Goal: Task Accomplishment & Management: Manage account settings

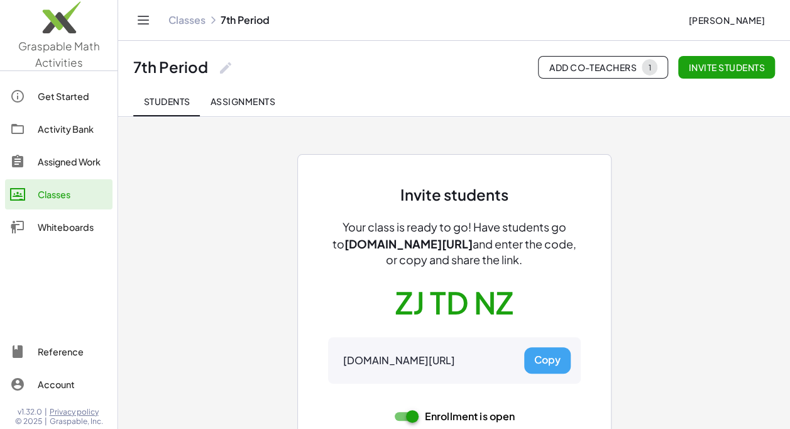
click at [195, 18] on link "Classes" at bounding box center [186, 20] width 37 height 13
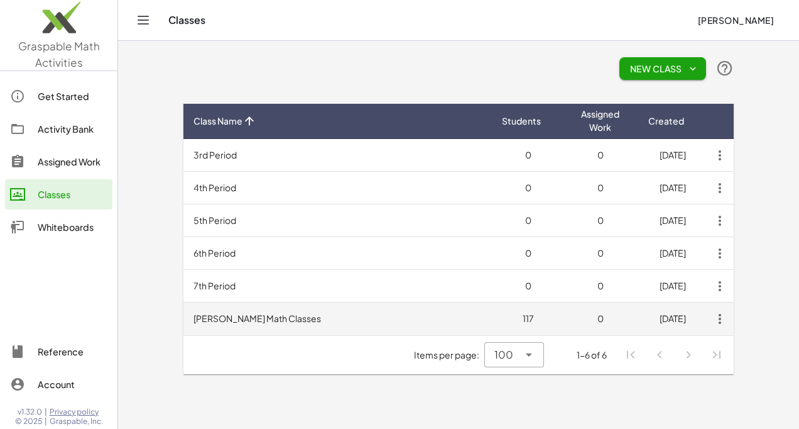
click at [720, 320] on icon "button" at bounding box center [720, 318] width 23 height 23
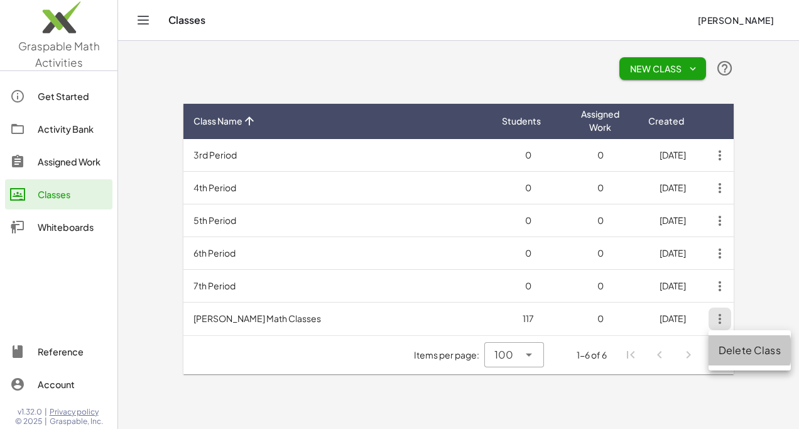
click at [731, 344] on div "Delete Class" at bounding box center [750, 349] width 62 height 15
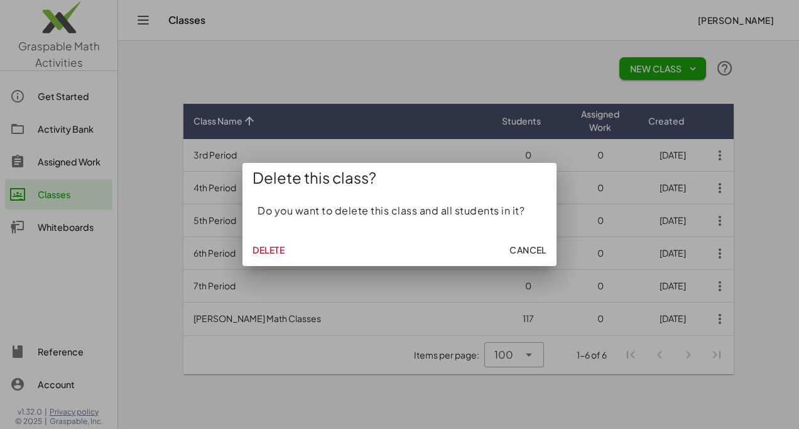
click at [274, 241] on button "Delete" at bounding box center [269, 249] width 42 height 23
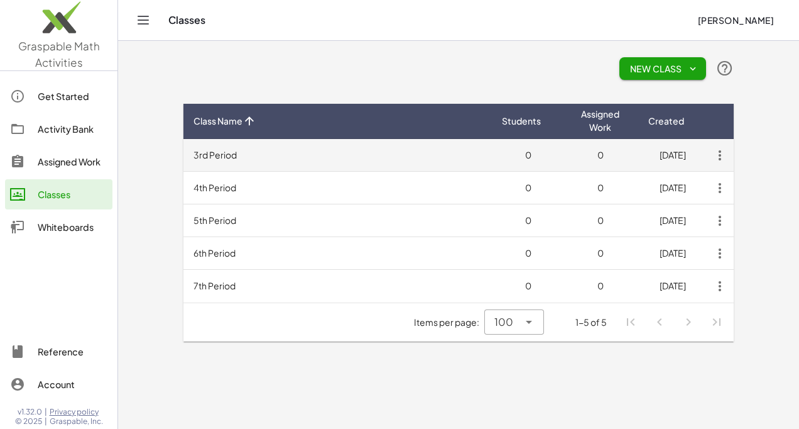
click at [723, 160] on icon "button" at bounding box center [720, 155] width 23 height 23
click at [212, 153] on td "3rd Period" at bounding box center [337, 155] width 309 height 33
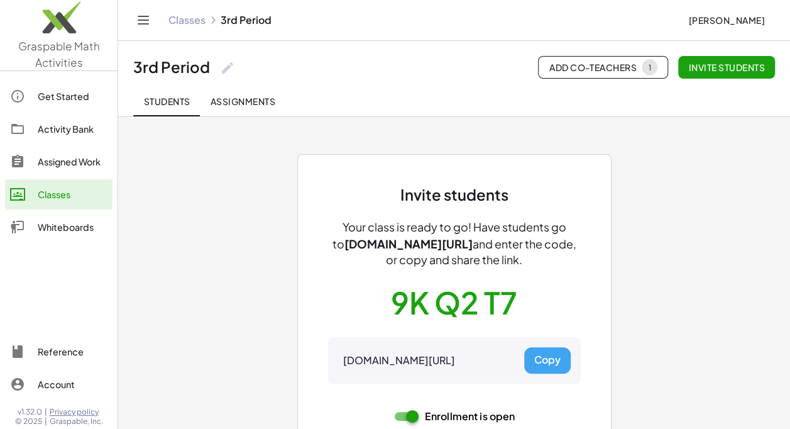
click at [547, 360] on button "Copy" at bounding box center [547, 360] width 46 height 26
click at [519, 297] on div "Invite students Your class is ready to go! Have students go to [DOMAIN_NAME][UR…" at bounding box center [454, 327] width 253 height 285
drag, startPoint x: 515, startPoint y: 297, endPoint x: 397, endPoint y: 300, distance: 118.2
click at [397, 300] on button "9K Q2 T7" at bounding box center [454, 302] width 126 height 39
drag, startPoint x: 421, startPoint y: 302, endPoint x: 315, endPoint y: 310, distance: 106.6
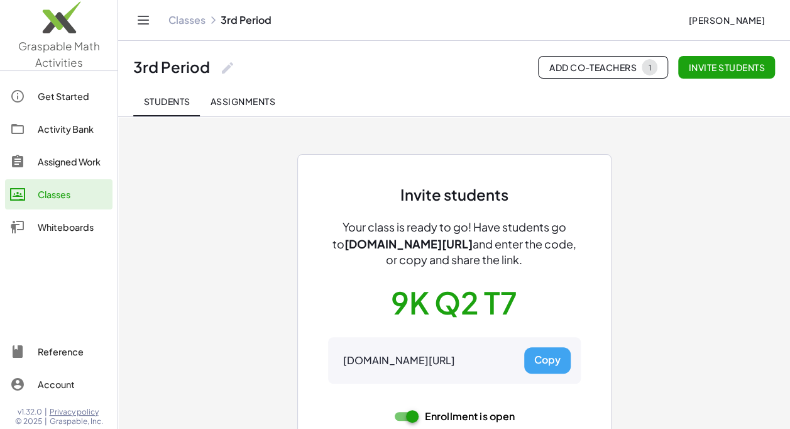
click at [315, 310] on div "Invite students Your class is ready to go! Have students go to [DOMAIN_NAME][UR…" at bounding box center [454, 327] width 314 height 346
click at [549, 359] on button "Copy" at bounding box center [547, 360] width 46 height 26
click at [544, 359] on button "Copy" at bounding box center [547, 360] width 46 height 26
click at [192, 18] on link "Classes" at bounding box center [186, 20] width 37 height 13
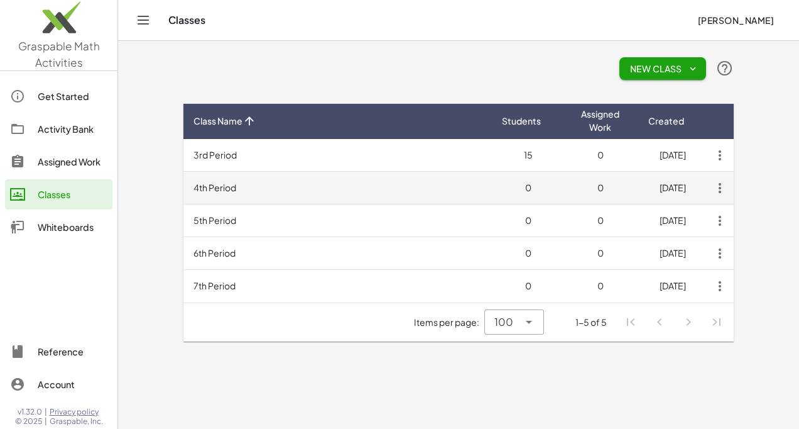
click at [230, 185] on td "4th Period" at bounding box center [337, 188] width 309 height 33
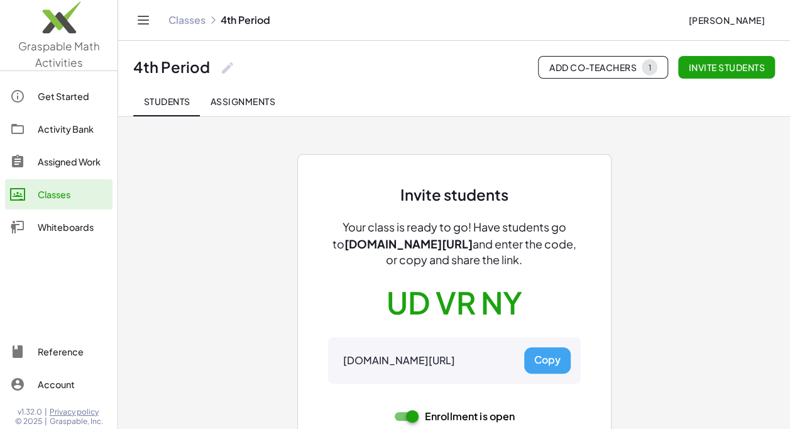
click at [539, 354] on button "Copy" at bounding box center [547, 360] width 46 height 26
click at [185, 22] on link "Classes" at bounding box center [186, 20] width 37 height 13
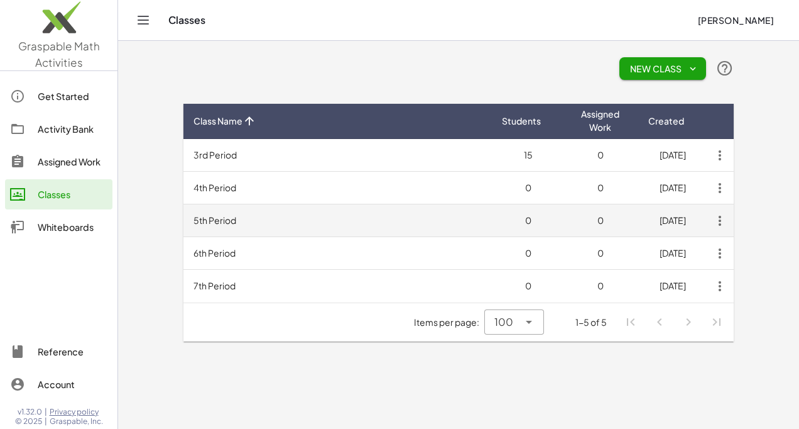
click at [214, 224] on td "5th Period" at bounding box center [337, 220] width 309 height 33
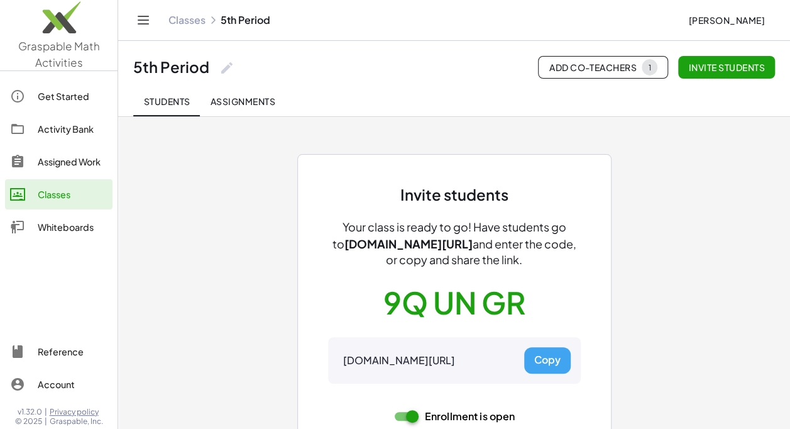
click at [547, 361] on button "Copy" at bounding box center [547, 360] width 46 height 26
click at [185, 23] on link "Classes" at bounding box center [186, 20] width 37 height 13
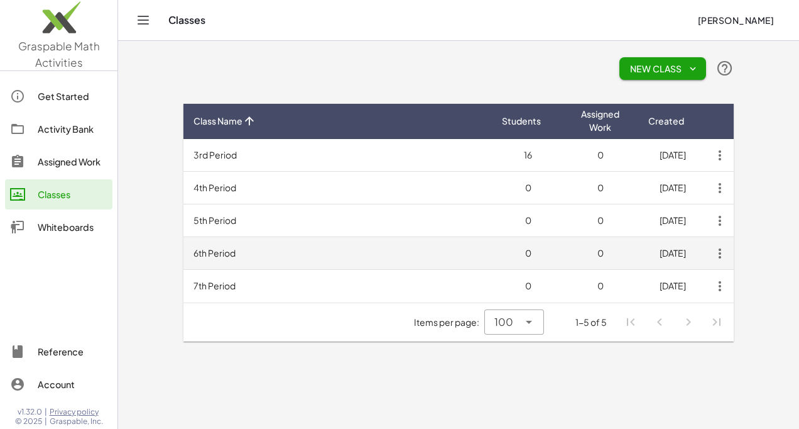
click at [229, 250] on td "6th Period" at bounding box center [337, 253] width 309 height 33
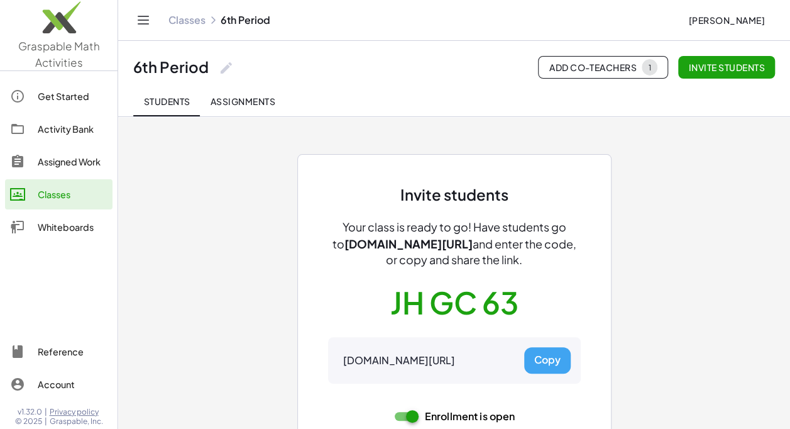
click at [547, 356] on button "Copy" at bounding box center [547, 360] width 46 height 26
click at [199, 16] on link "Classes" at bounding box center [186, 20] width 37 height 13
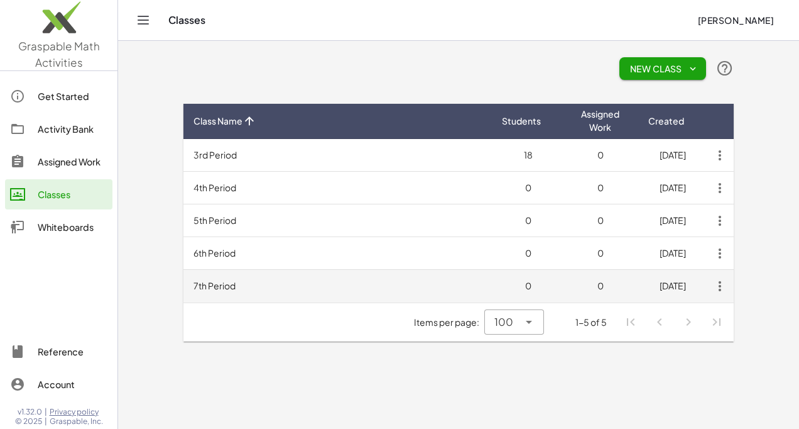
click at [205, 286] on td "7th Period" at bounding box center [337, 286] width 309 height 33
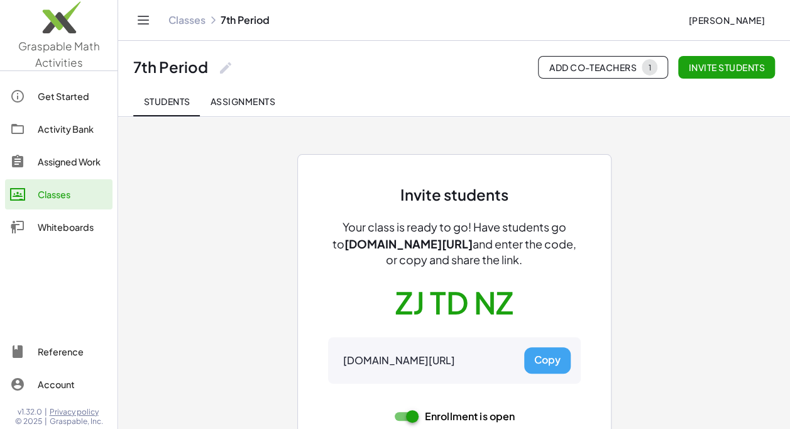
click at [545, 359] on button "Copy" at bounding box center [547, 360] width 46 height 26
click at [191, 23] on link "Classes" at bounding box center [186, 20] width 37 height 13
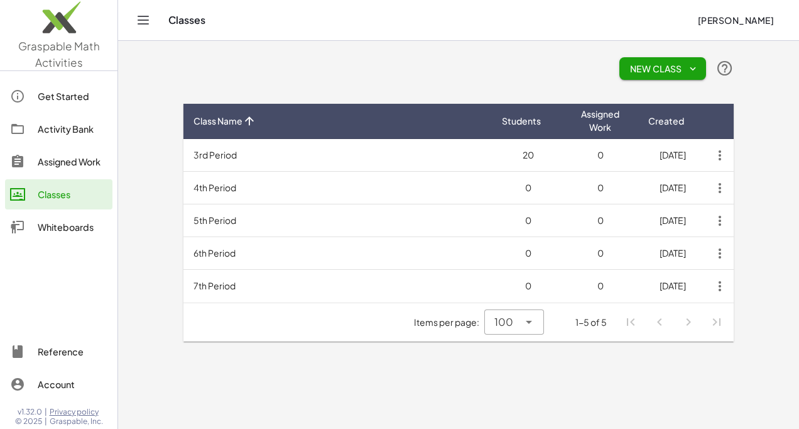
click at [226, 143] on td "3rd Period" at bounding box center [337, 155] width 309 height 33
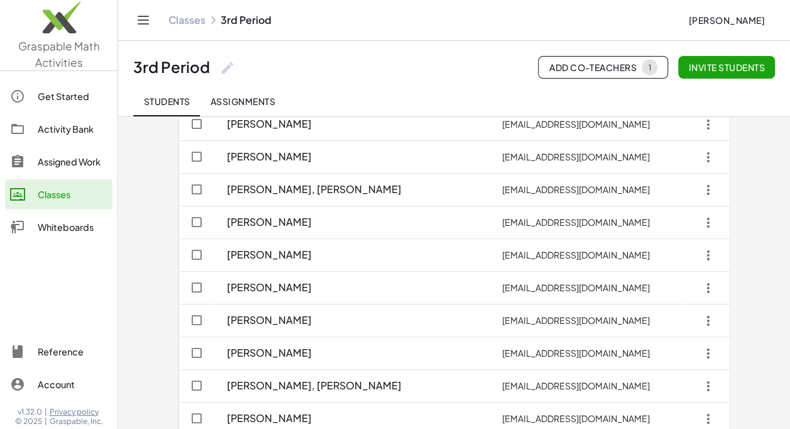
scroll to position [433, 0]
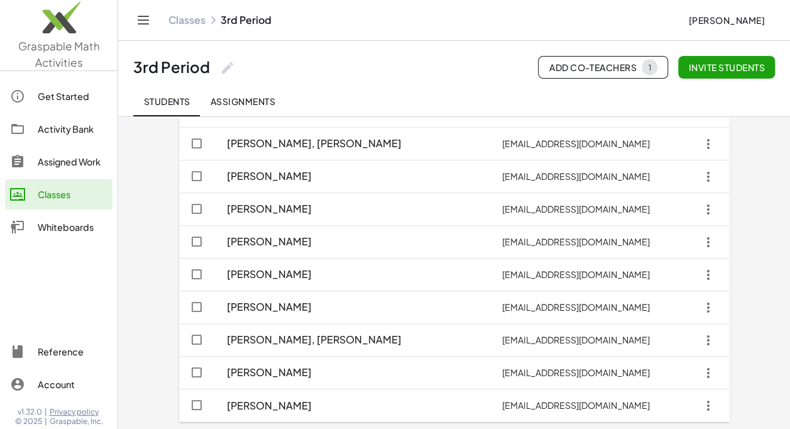
click at [195, 21] on link "Classes" at bounding box center [186, 20] width 37 height 13
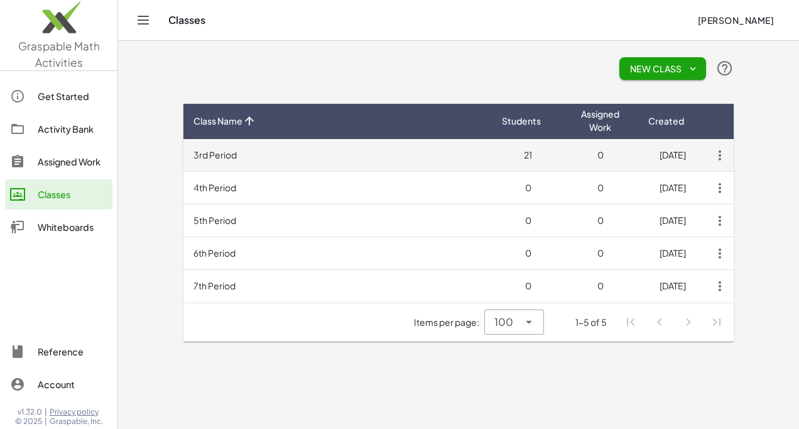
click at [205, 152] on td "3rd Period" at bounding box center [337, 155] width 309 height 33
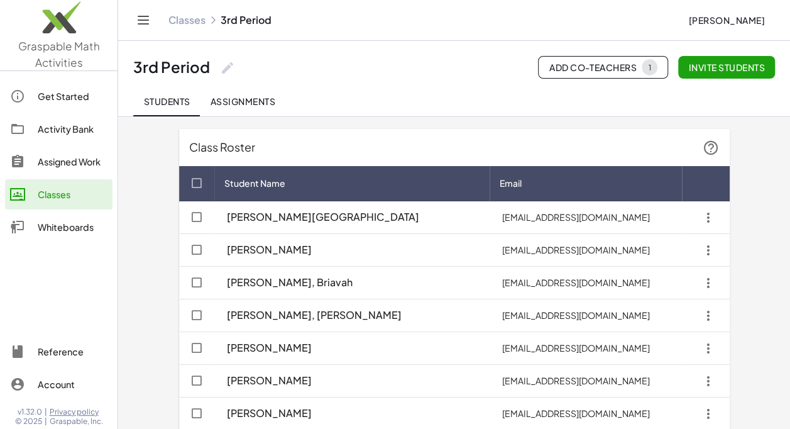
click at [185, 23] on link "Classes" at bounding box center [186, 20] width 37 height 13
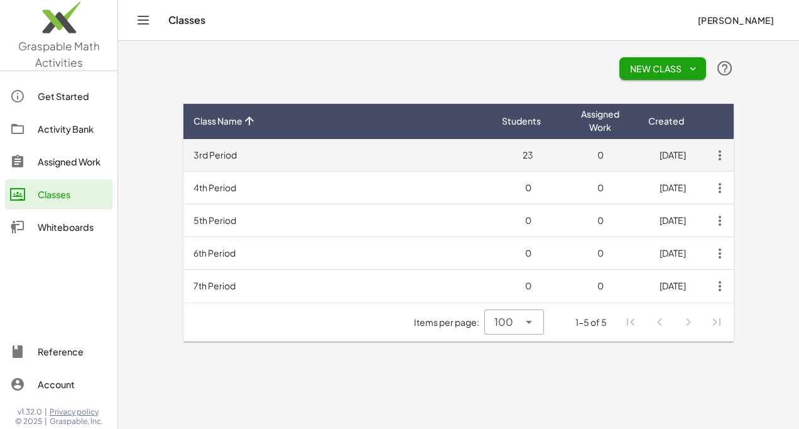
click at [226, 146] on td "3rd Period" at bounding box center [337, 155] width 309 height 33
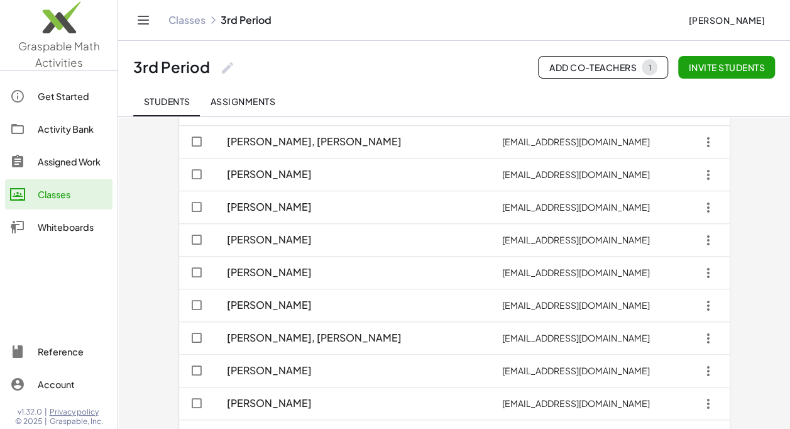
scroll to position [531, 0]
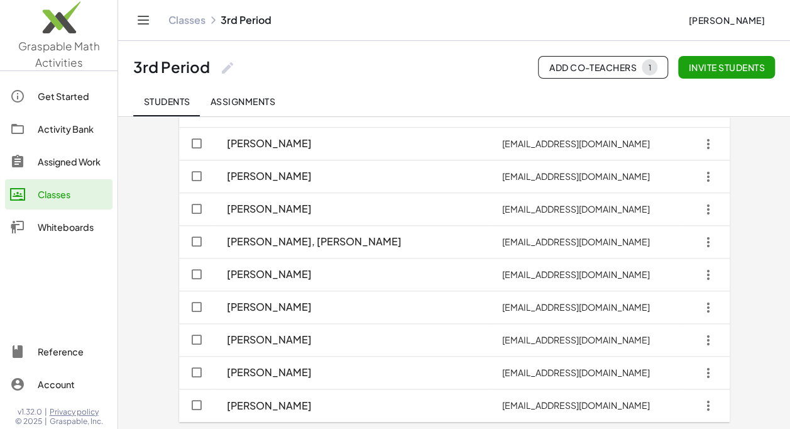
click at [182, 22] on link "Classes" at bounding box center [186, 20] width 37 height 13
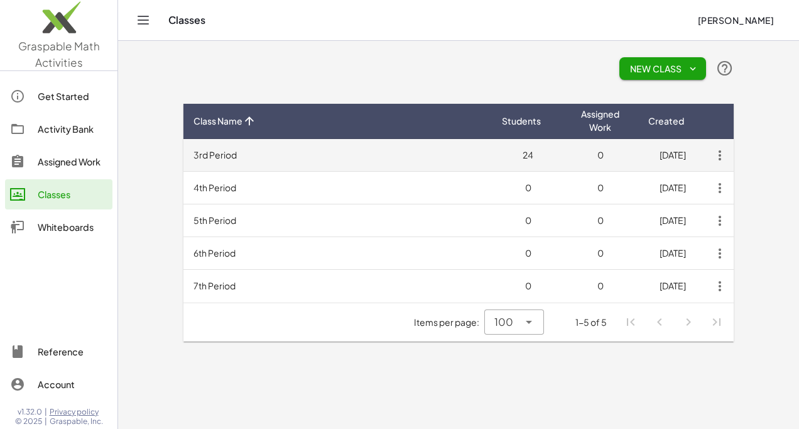
click at [219, 156] on td "3rd Period" at bounding box center [337, 155] width 309 height 33
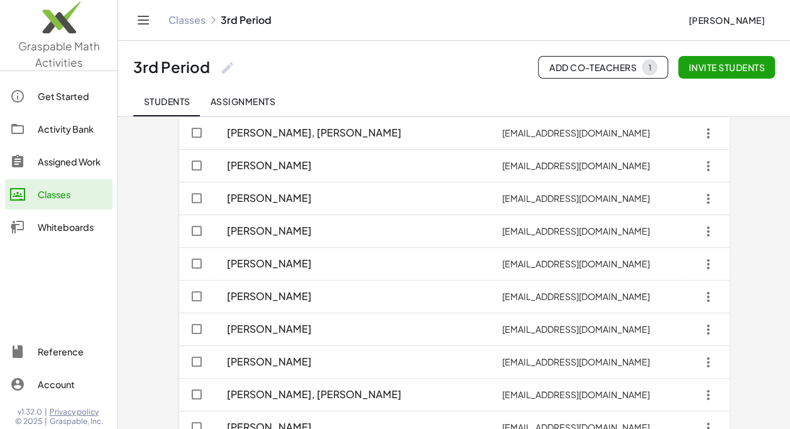
scroll to position [564, 0]
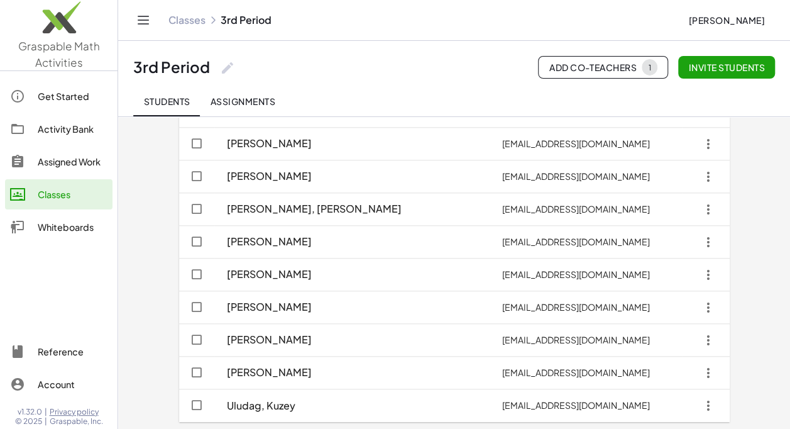
click at [192, 18] on link "Classes" at bounding box center [186, 20] width 37 height 13
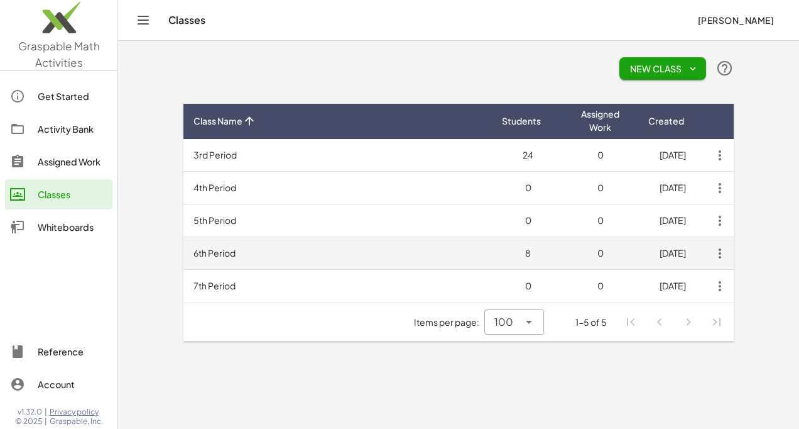
click at [218, 253] on td "6th Period" at bounding box center [337, 253] width 309 height 33
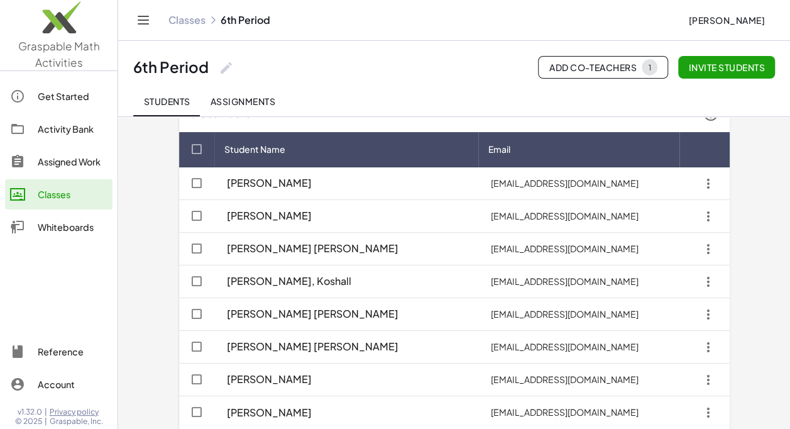
scroll to position [41, 0]
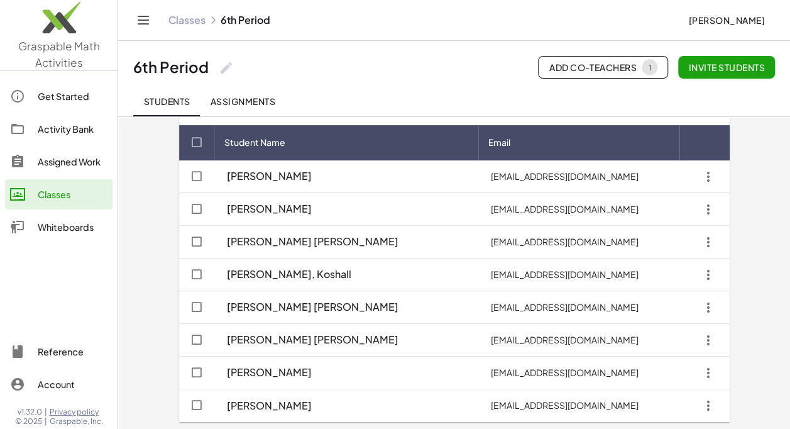
click at [184, 21] on link "Classes" at bounding box center [186, 20] width 37 height 13
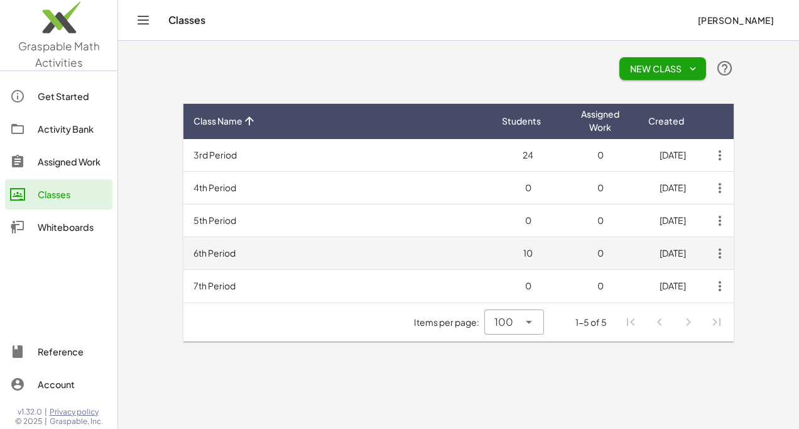
click at [212, 250] on td "6th Period" at bounding box center [337, 253] width 309 height 33
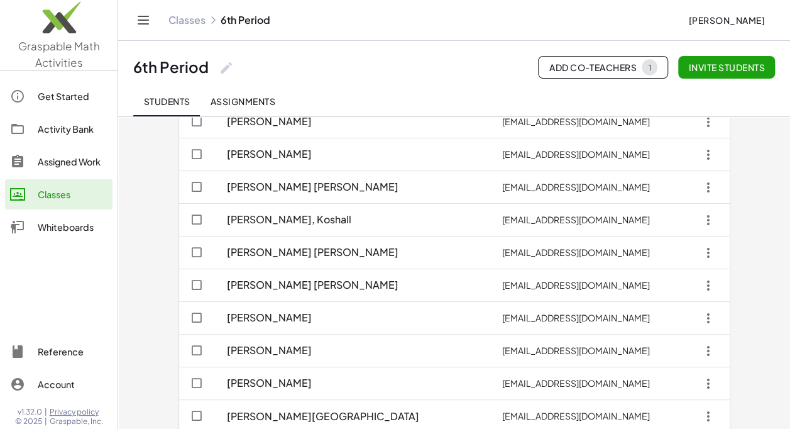
scroll to position [106, 0]
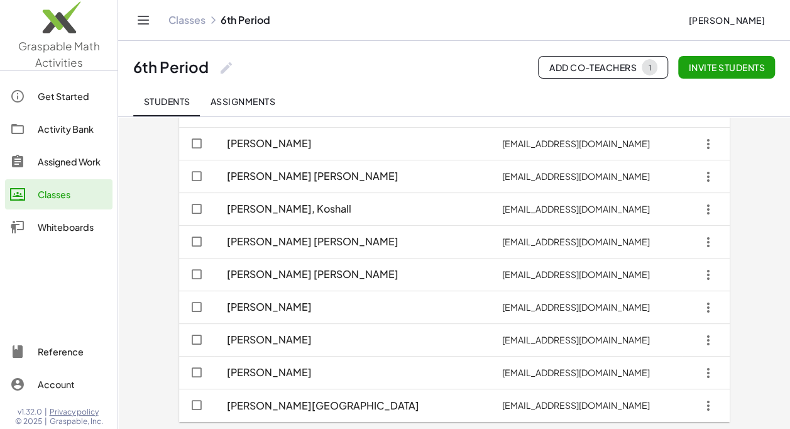
click at [193, 18] on link "Classes" at bounding box center [186, 20] width 37 height 13
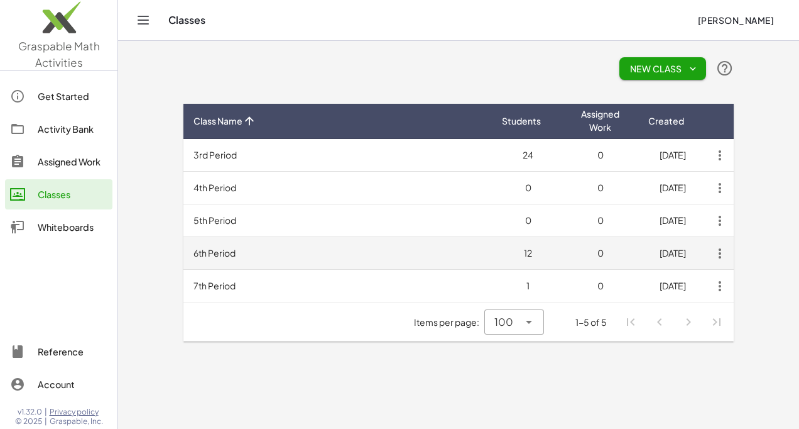
click at [232, 256] on td "6th Period" at bounding box center [337, 253] width 309 height 33
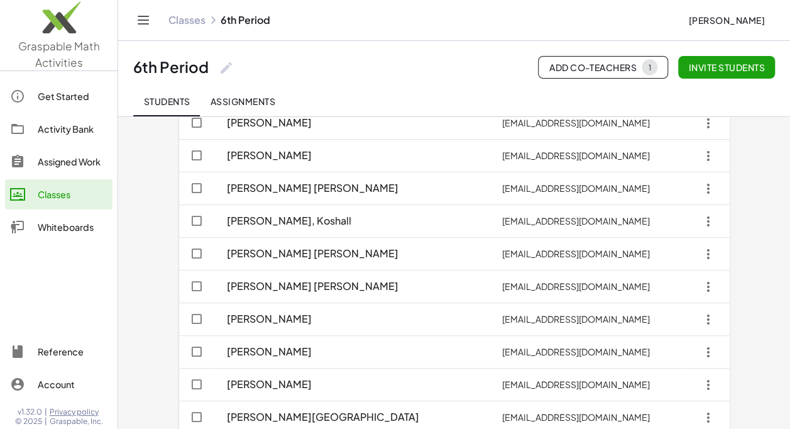
scroll to position [172, 0]
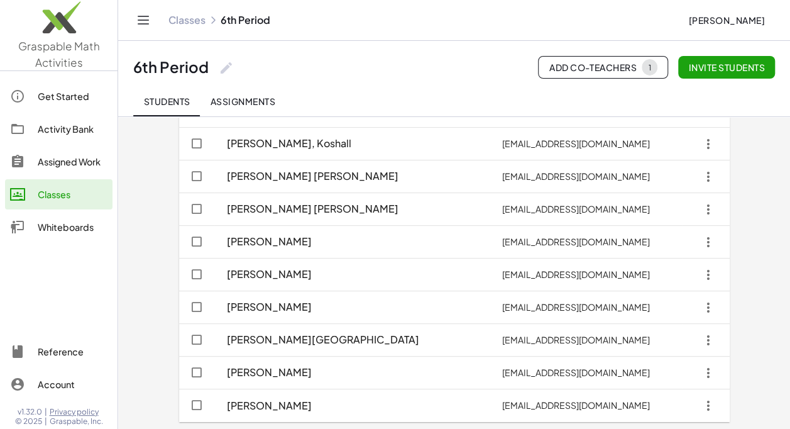
click at [187, 18] on link "Classes" at bounding box center [186, 20] width 37 height 13
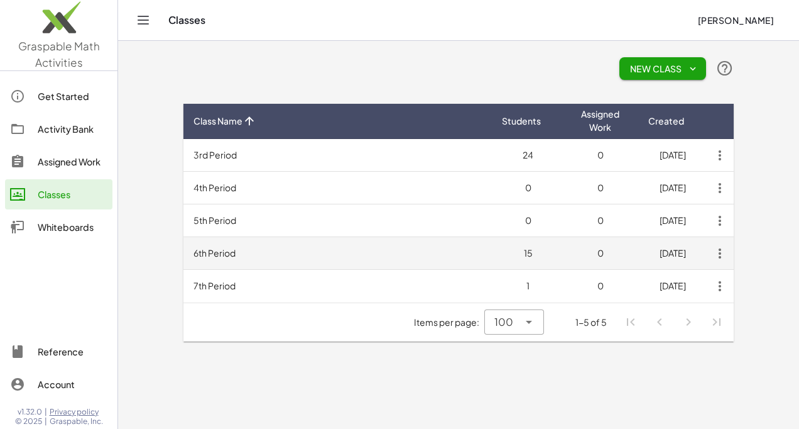
click at [221, 259] on td "6th Period" at bounding box center [337, 253] width 309 height 33
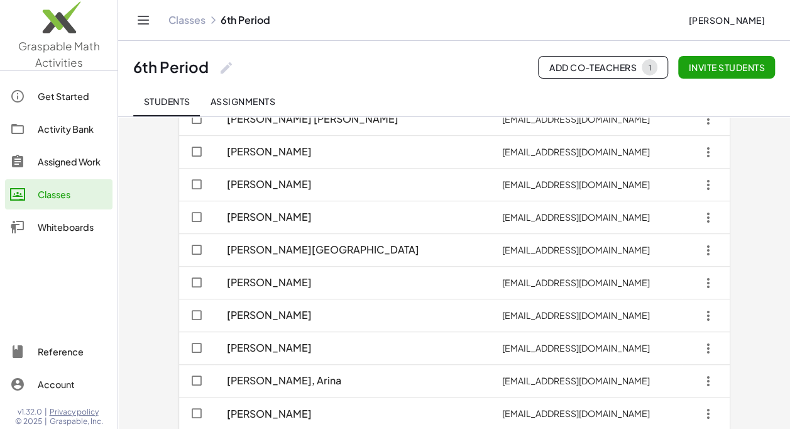
scroll to position [270, 0]
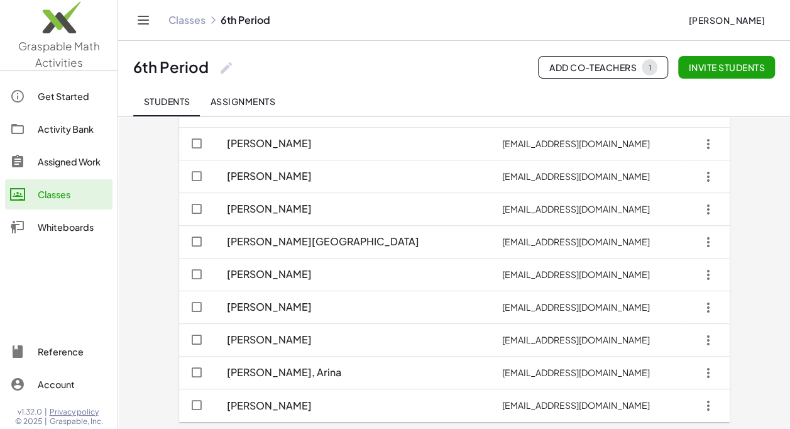
click at [183, 19] on link "Classes" at bounding box center [186, 20] width 37 height 13
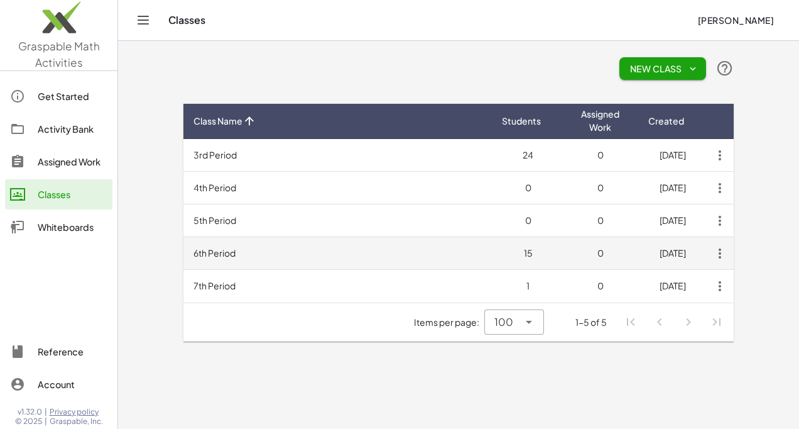
click at [214, 258] on td "6th Period" at bounding box center [337, 253] width 309 height 33
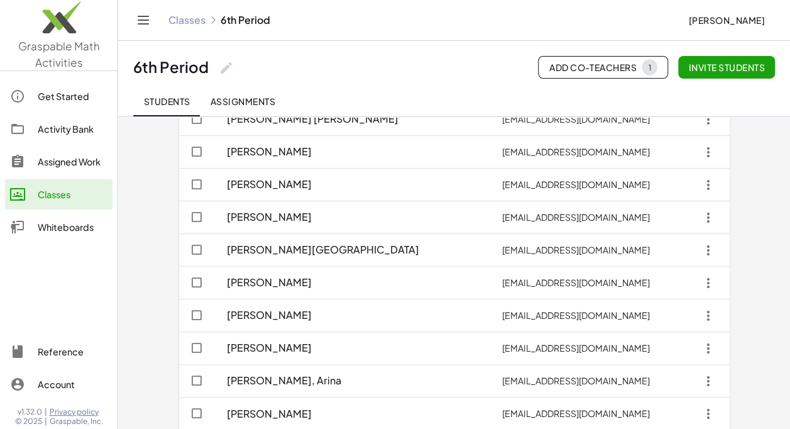
scroll to position [270, 0]
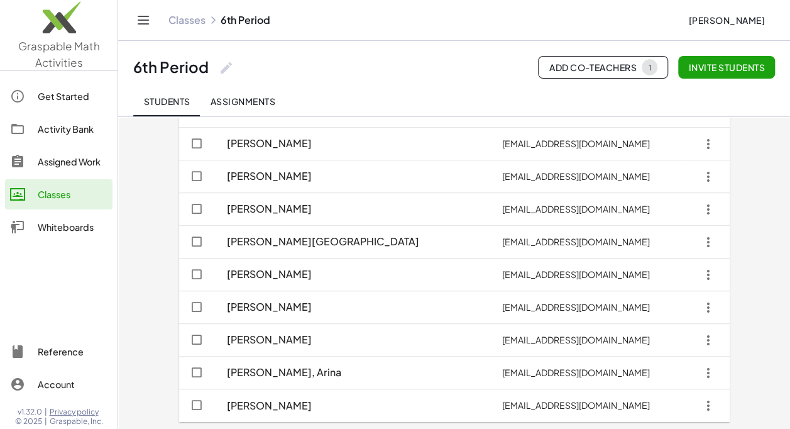
click at [614, 67] on span "Add Co-Teachers 1" at bounding box center [603, 67] width 109 height 16
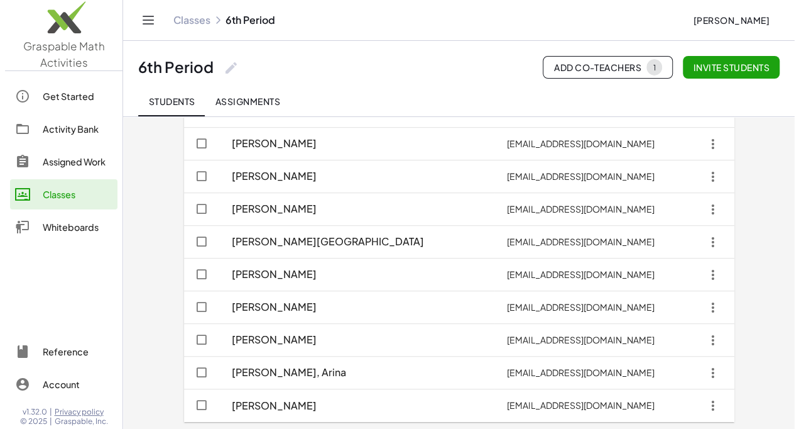
scroll to position [0, 0]
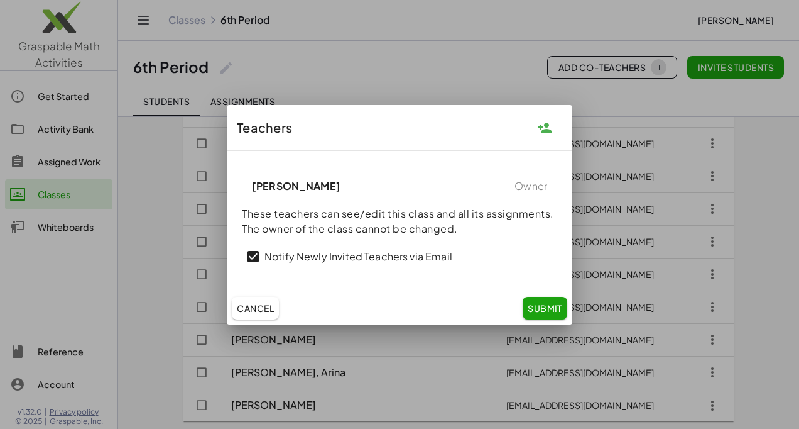
click at [450, 62] on div at bounding box center [399, 214] width 799 height 429
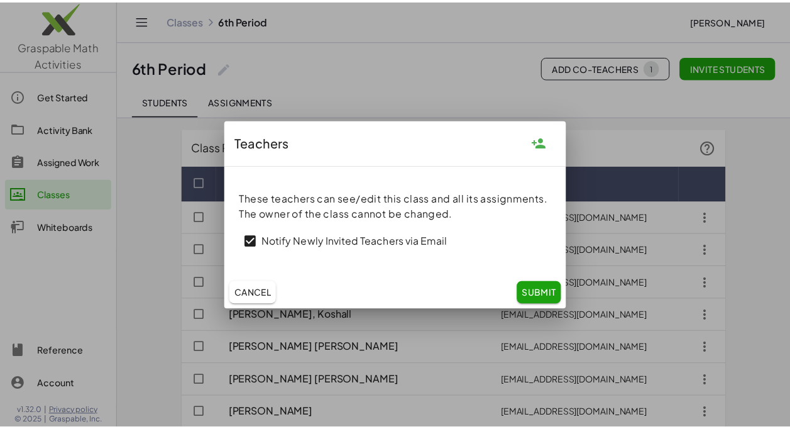
scroll to position [270, 0]
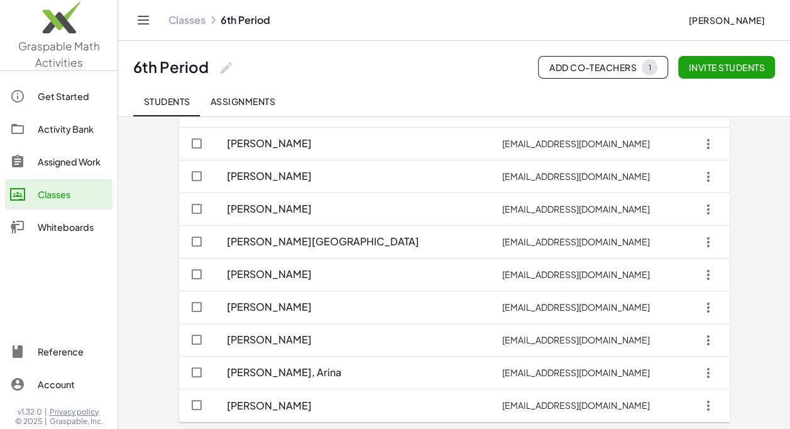
click at [194, 26] on link "Classes" at bounding box center [186, 20] width 37 height 13
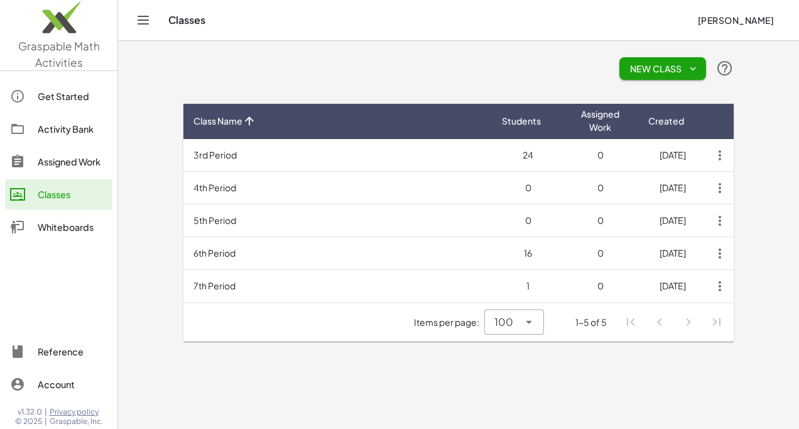
click at [209, 252] on td "6th Period" at bounding box center [337, 253] width 309 height 33
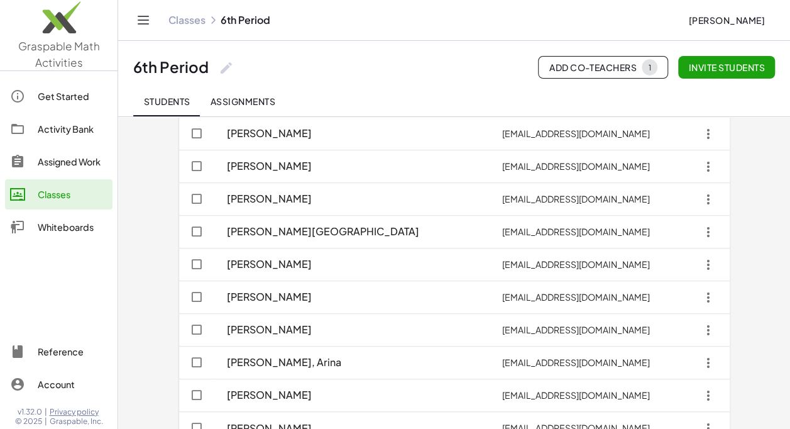
scroll to position [302, 0]
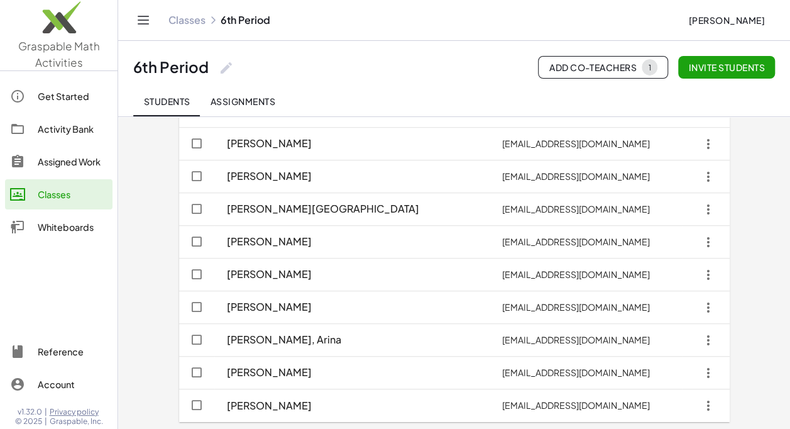
click at [181, 21] on link "Classes" at bounding box center [186, 20] width 37 height 13
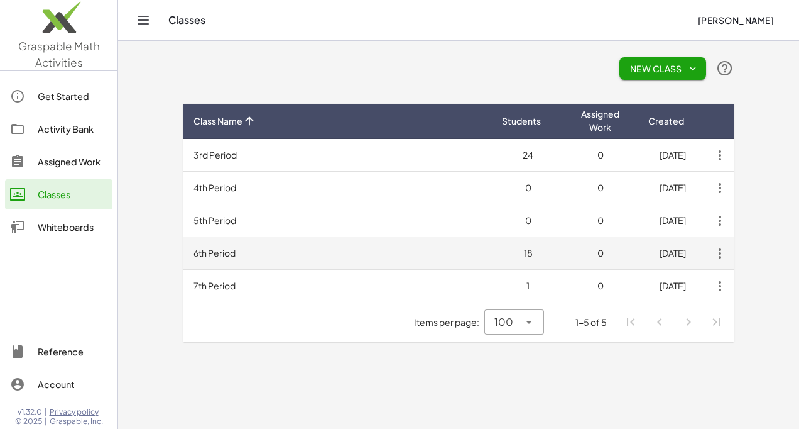
click at [223, 256] on td "6th Period" at bounding box center [337, 253] width 309 height 33
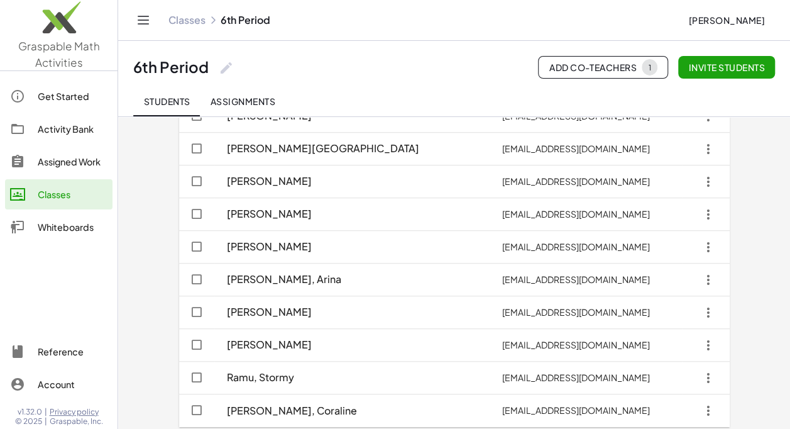
scroll to position [368, 0]
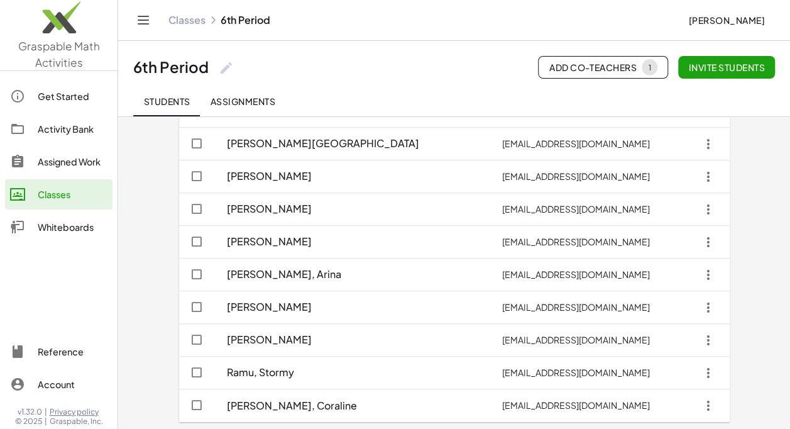
click at [182, 23] on link "Classes" at bounding box center [186, 20] width 37 height 13
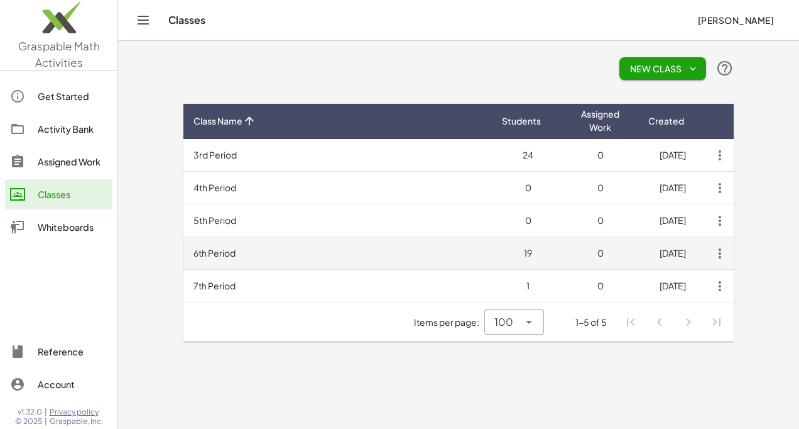
click at [195, 251] on td "6th Period" at bounding box center [337, 253] width 309 height 33
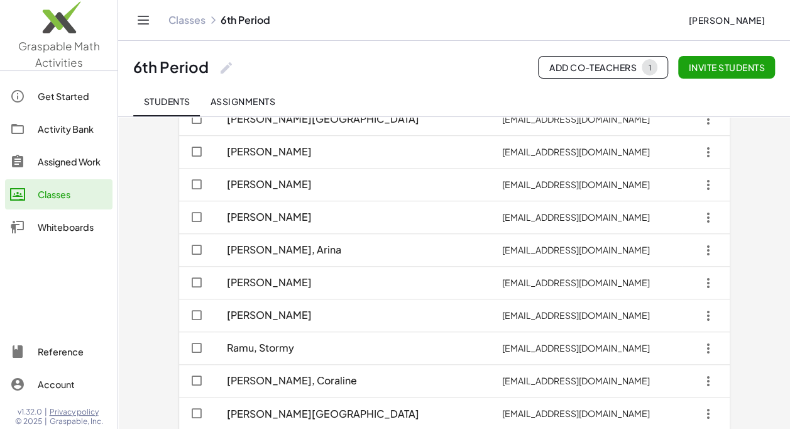
scroll to position [400, 0]
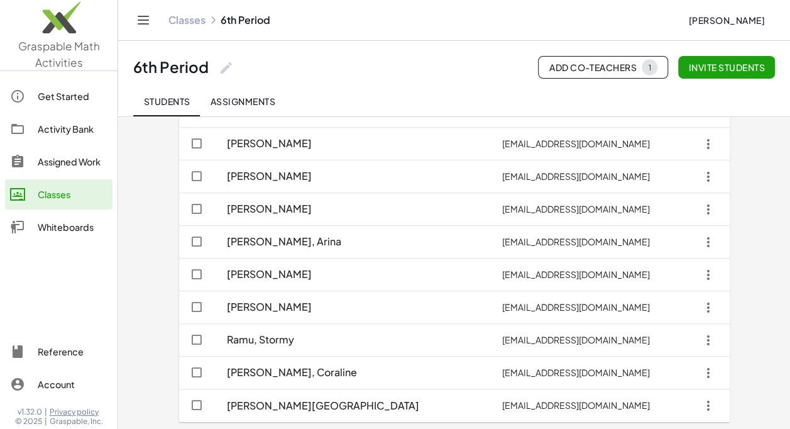
click at [190, 18] on link "Classes" at bounding box center [186, 20] width 37 height 13
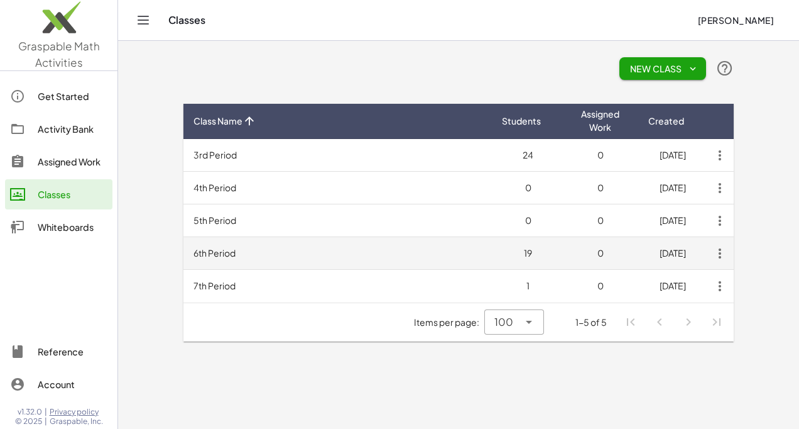
click at [201, 248] on td "6th Period" at bounding box center [337, 253] width 309 height 33
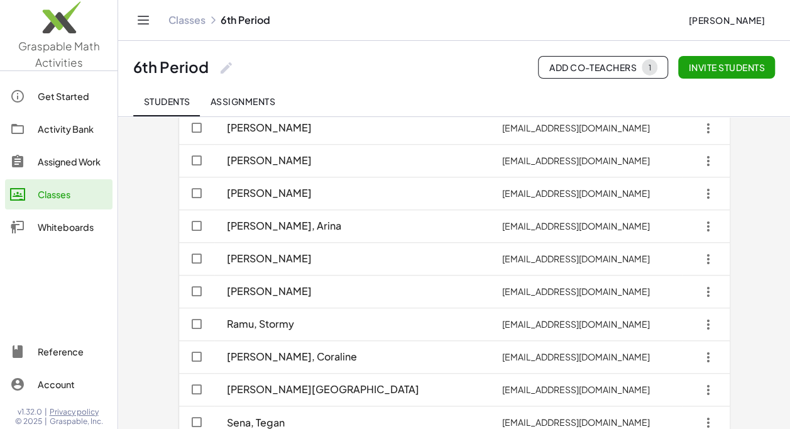
scroll to position [433, 0]
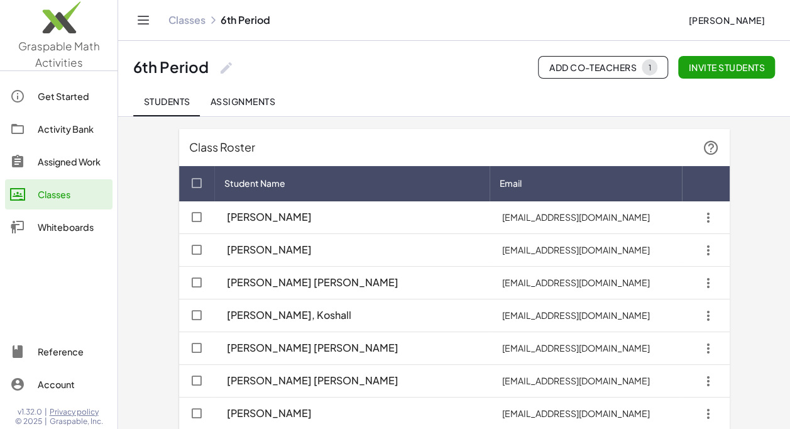
click at [191, 23] on link "Classes" at bounding box center [186, 20] width 37 height 13
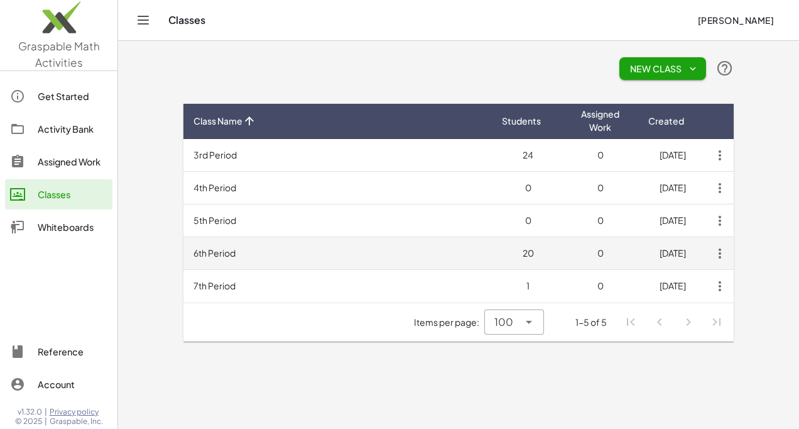
click at [228, 255] on td "6th Period" at bounding box center [337, 253] width 309 height 33
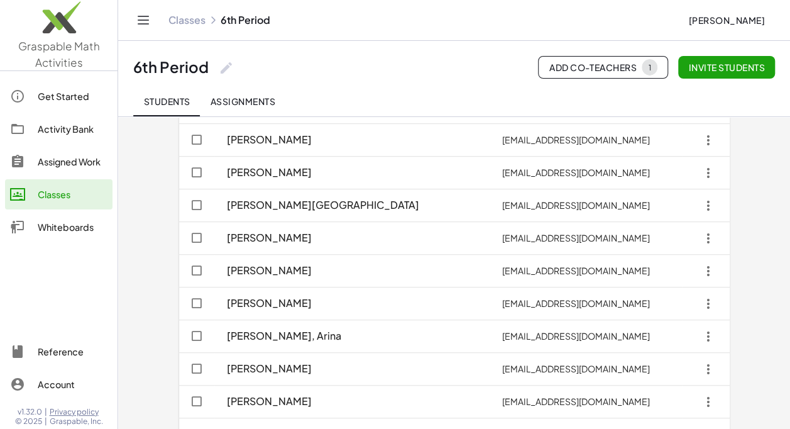
scroll to position [433, 0]
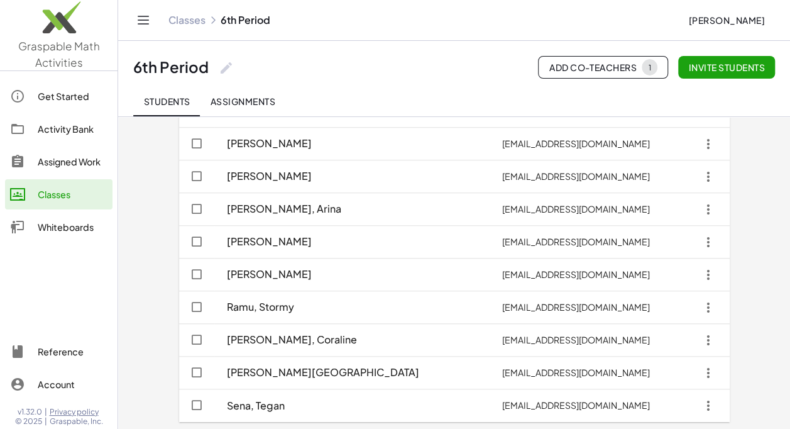
click at [197, 25] on link "Classes" at bounding box center [186, 20] width 37 height 13
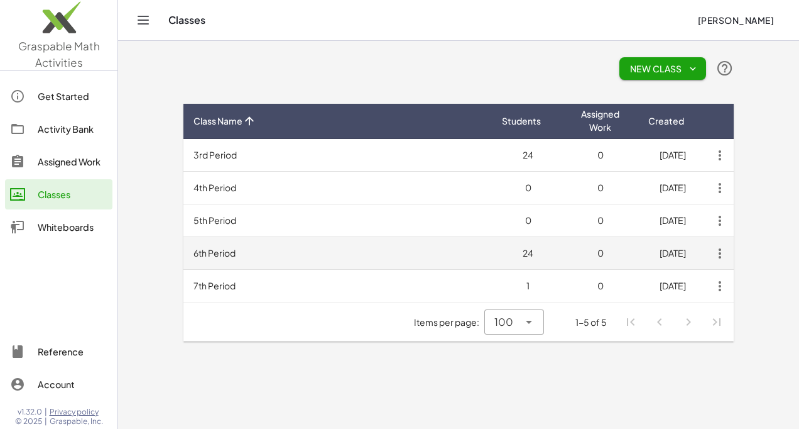
click at [227, 253] on td "6th Period" at bounding box center [337, 253] width 309 height 33
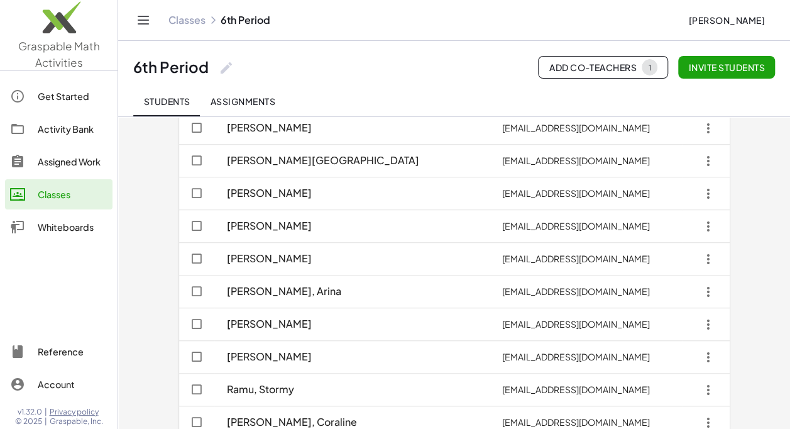
scroll to position [564, 0]
